Goal: Navigation & Orientation: Find specific page/section

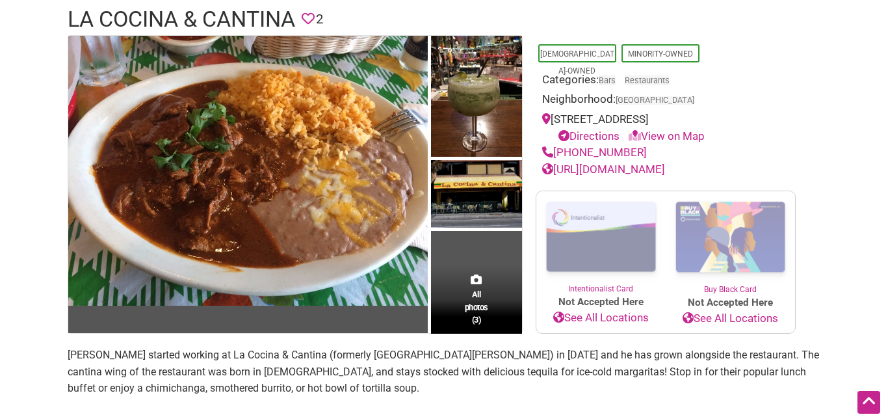
scroll to position [81, 0]
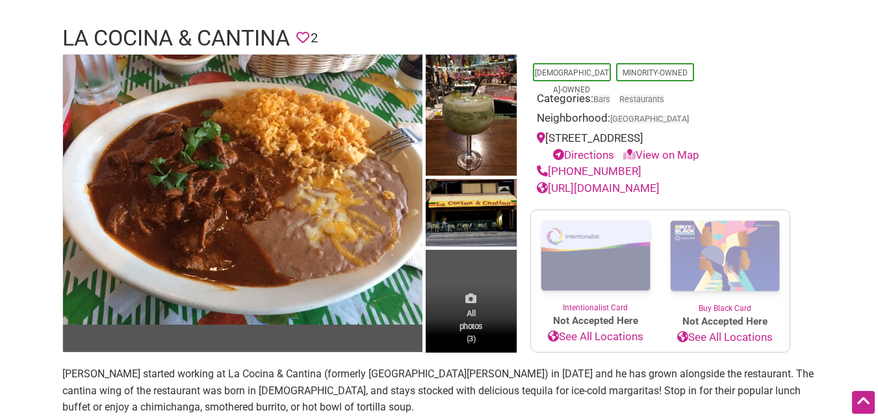
click at [472, 301] on icon at bounding box center [470, 297] width 11 height 11
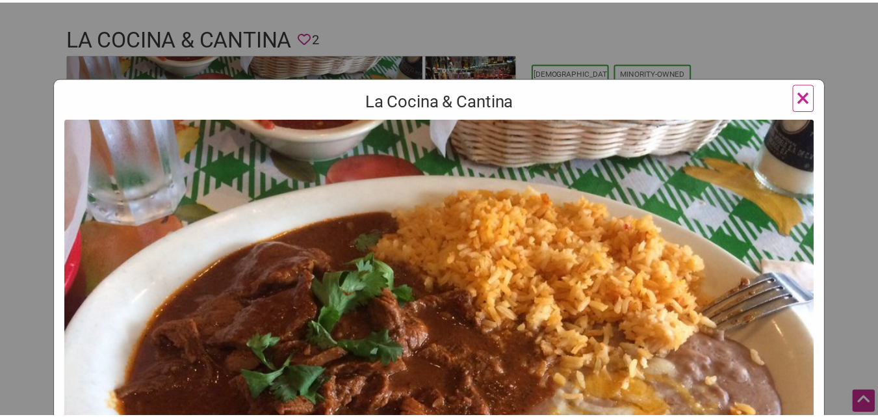
scroll to position [0, 0]
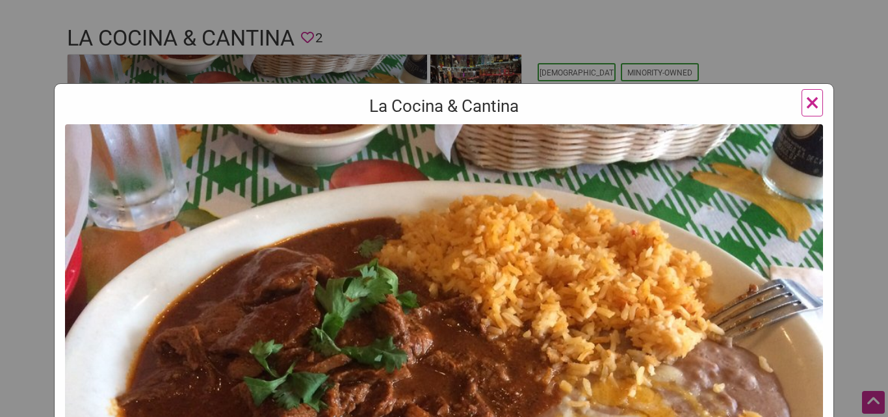
click at [805, 100] on span "×" at bounding box center [812, 102] width 14 height 31
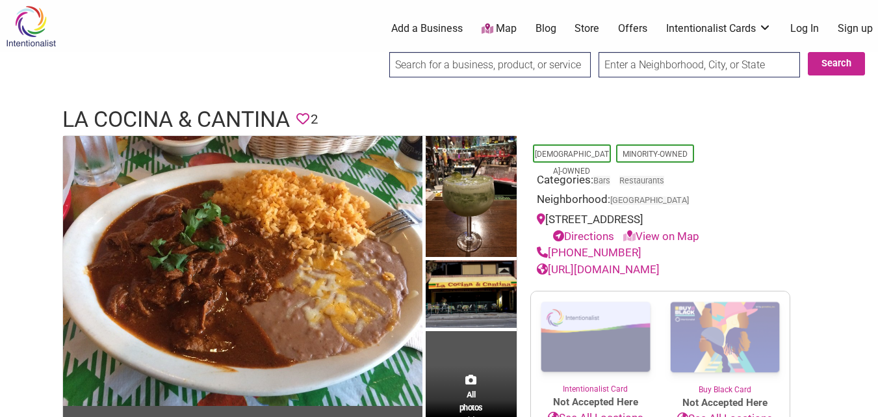
click at [491, 27] on icon at bounding box center [488, 28] width 12 height 10
click at [459, 387] on div "All photos (3)" at bounding box center [471, 399] width 91 height 68
click at [472, 386] on div "All photos (3)" at bounding box center [471, 399] width 91 height 68
click at [473, 372] on div "All photos (3)" at bounding box center [471, 399] width 91 height 68
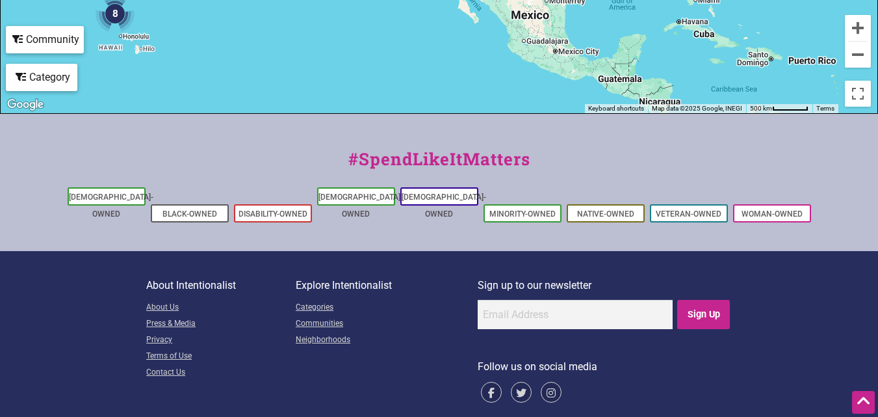
scroll to position [597, 0]
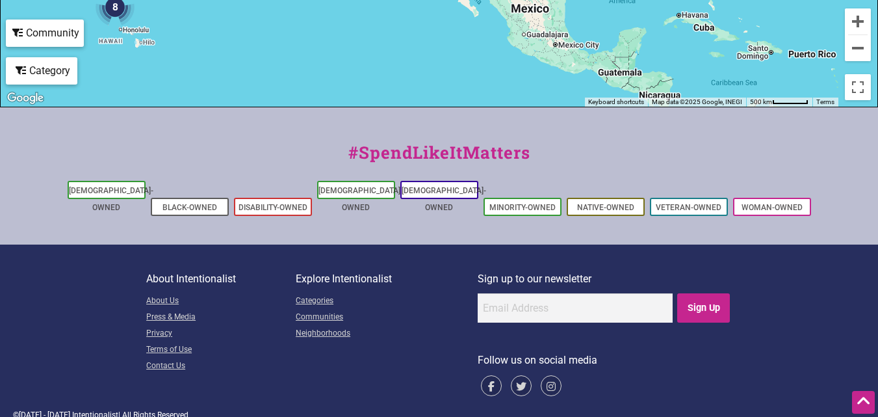
drag, startPoint x: 884, startPoint y: 34, endPoint x: 887, endPoint y: 294, distance: 260.6
